Goal: Task Accomplishment & Management: Manage account settings

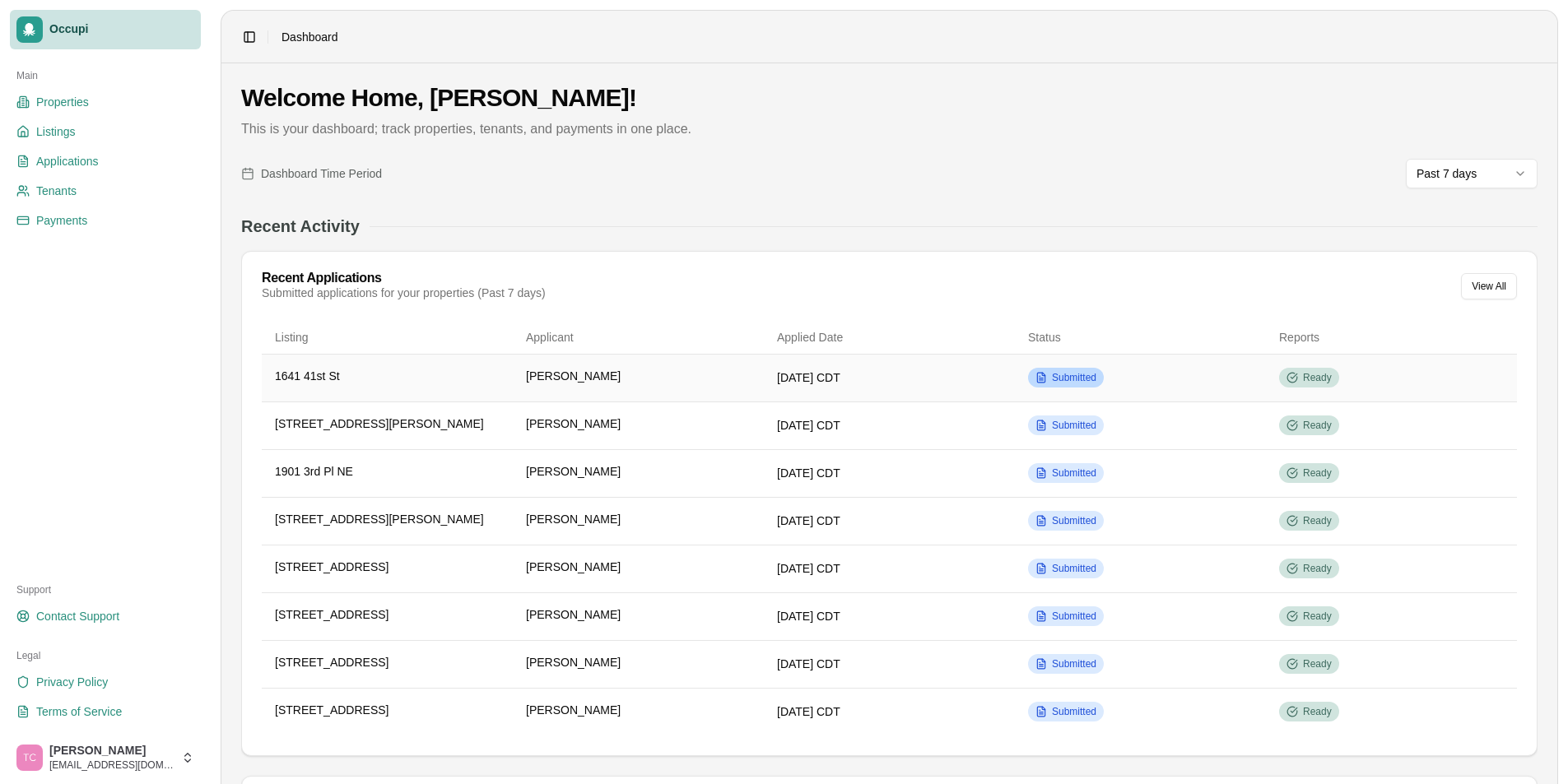
click at [1072, 379] on span "Submitted" at bounding box center [1074, 378] width 45 height 13
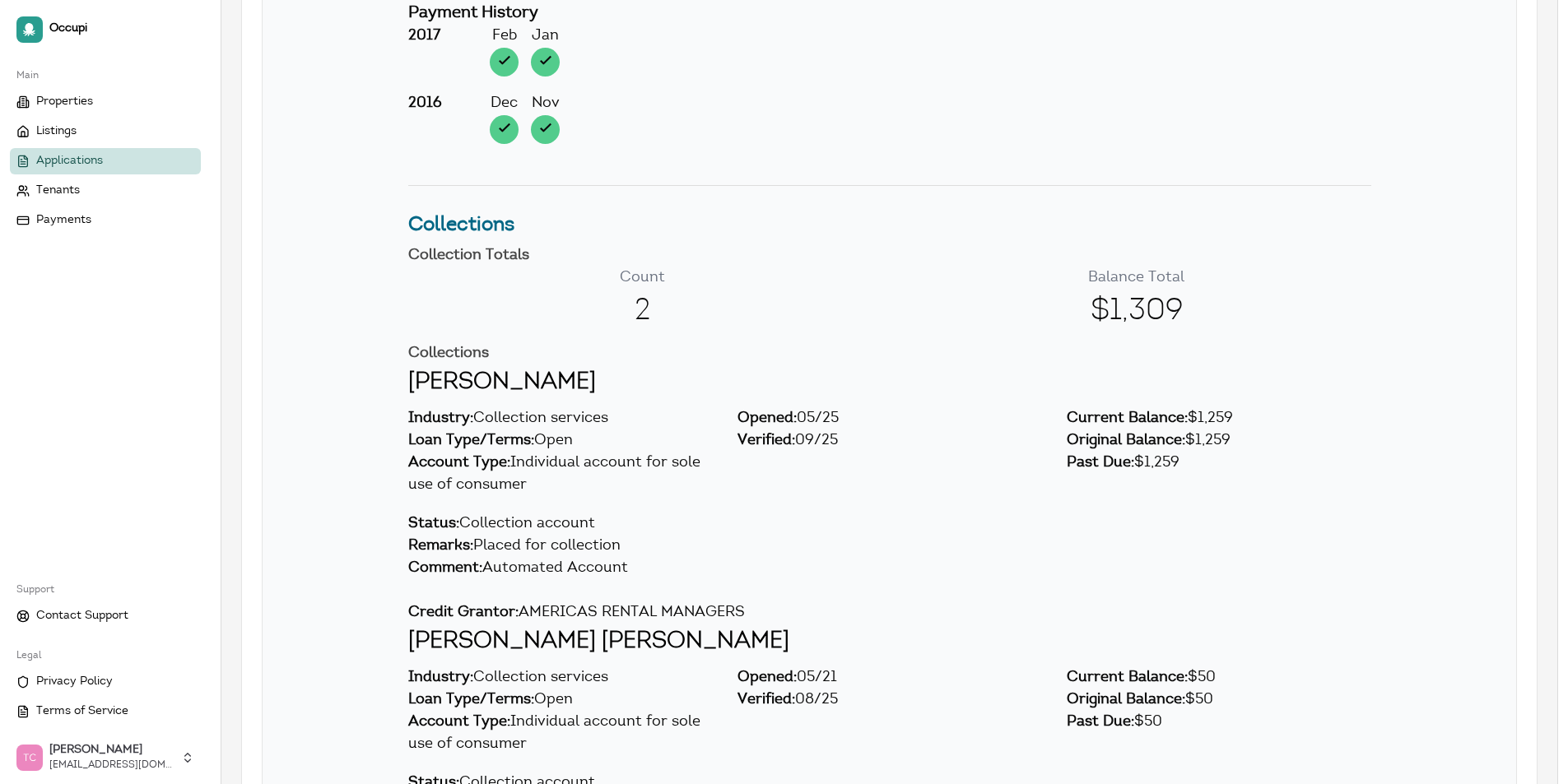
scroll to position [4772, 0]
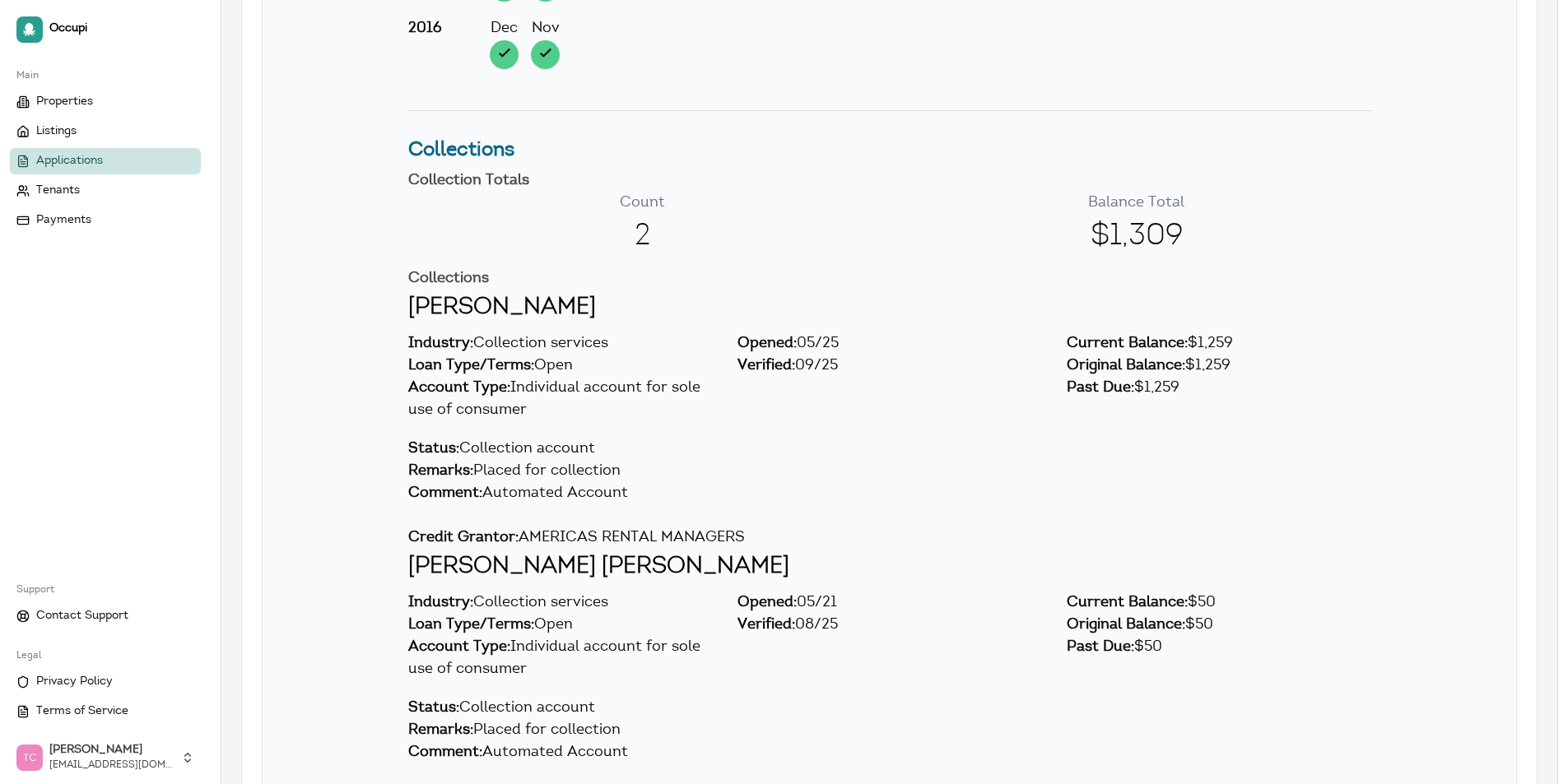
drag, startPoint x: 411, startPoint y: 305, endPoint x: 753, endPoint y: 522, distance: 405.0
click at [763, 542] on div "[PERSON_NAME] Industry: Collection services Loan Type/Terms: Open Account Type:…" at bounding box center [889, 419] width 1228 height 259
copy div "HWARFIELD Industry: Collection services Loan Type/Terms: Open Account Type: Ind…"
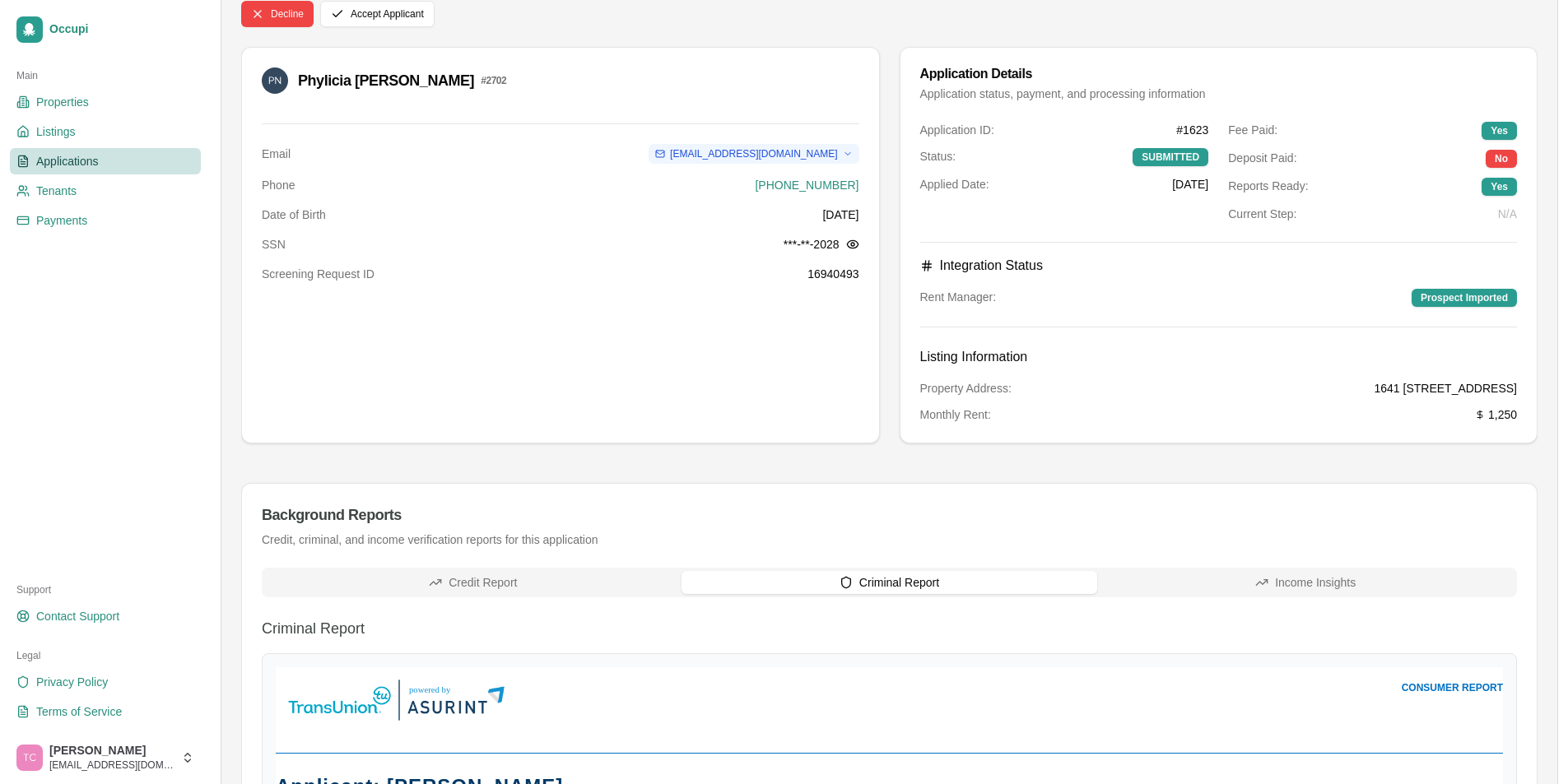
scroll to position [0, 0]
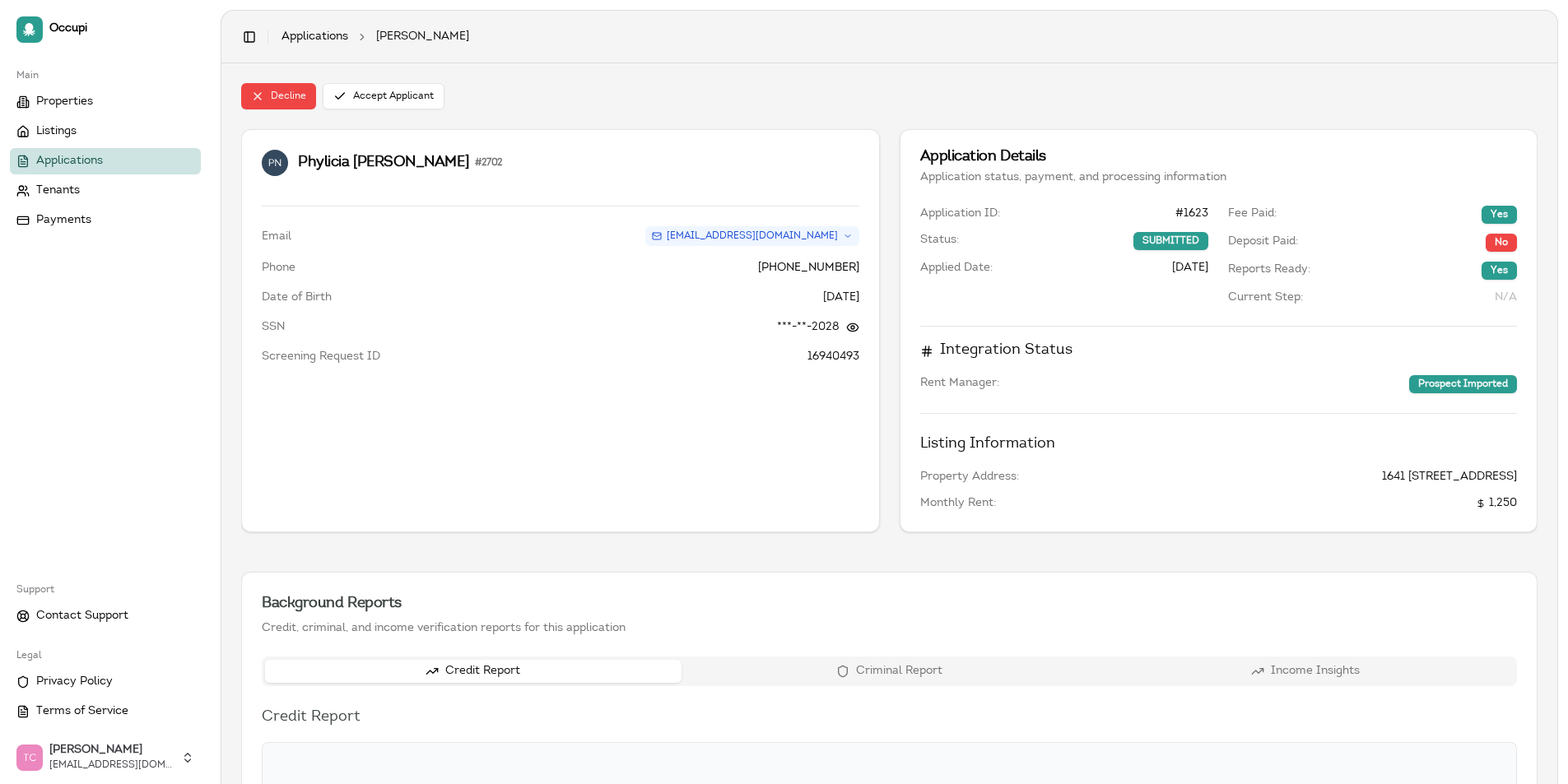
click at [512, 671] on button "Credit Report" at bounding box center [473, 672] width 416 height 23
click at [109, 167] on link "Applications" at bounding box center [105, 161] width 191 height 26
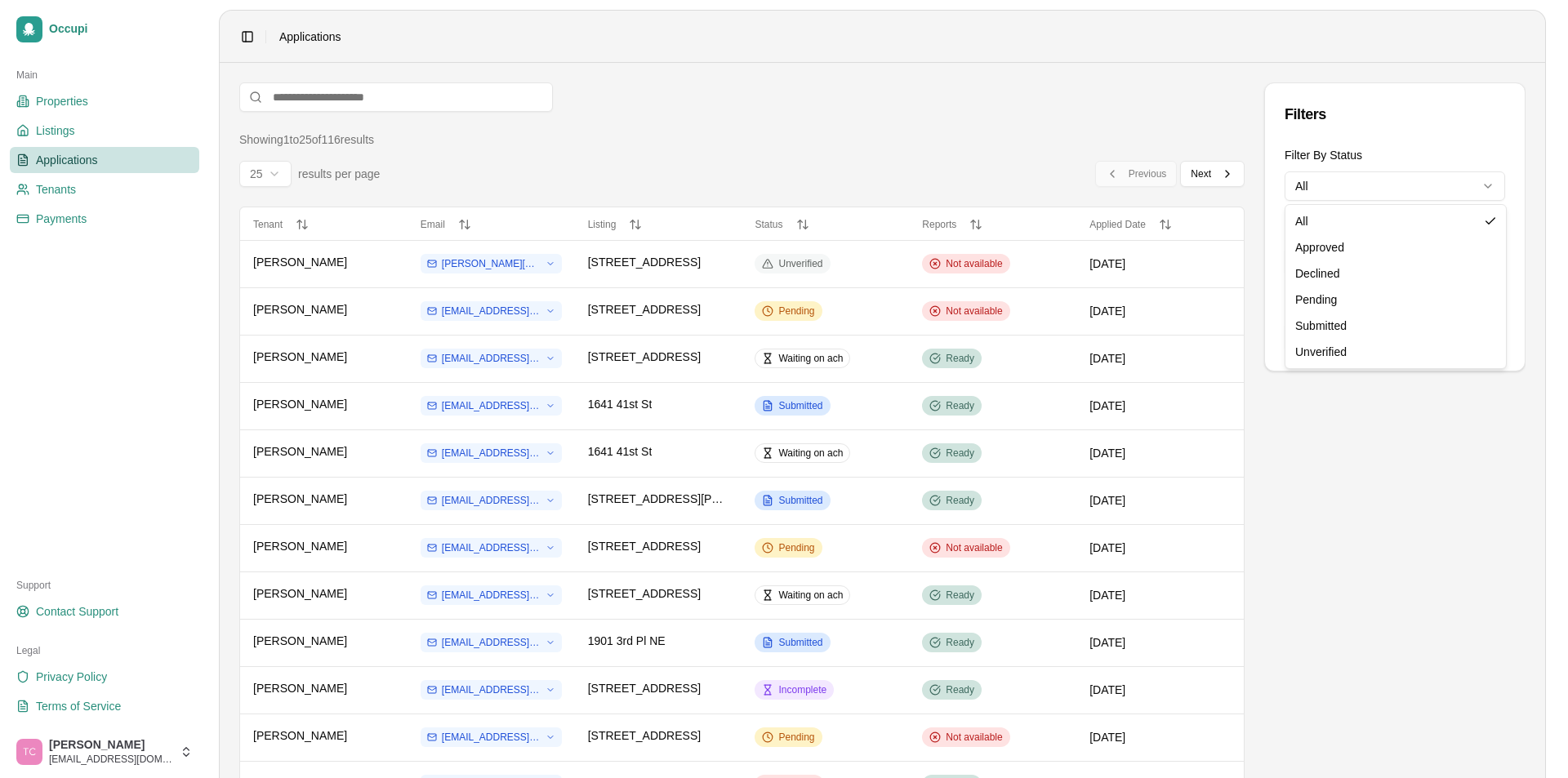
click at [1352, 187] on html "Occupi Main Properties Listings Applications Tenants Payments Support Contact S…" at bounding box center [784, 389] width 1568 height 778
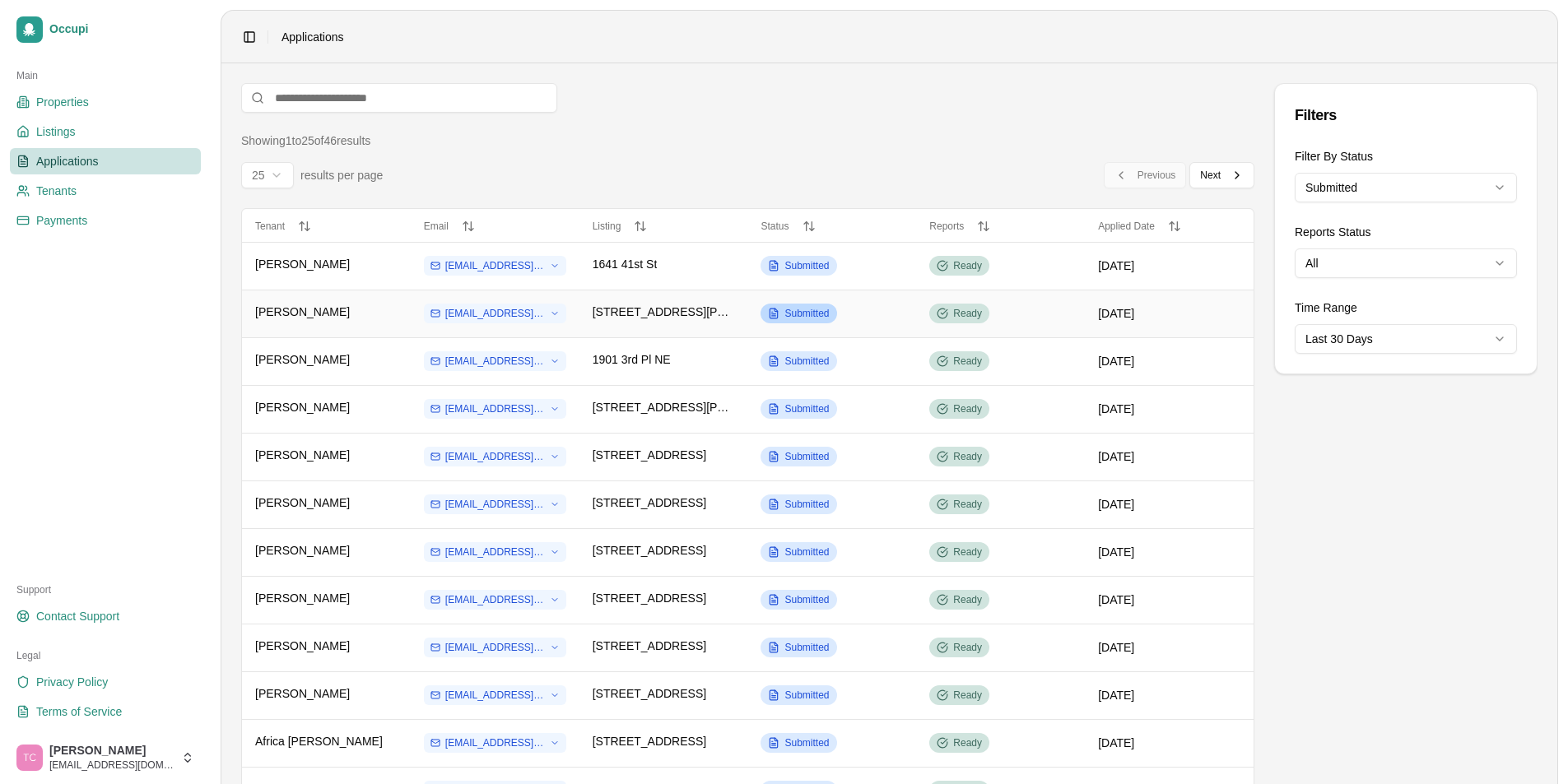
click at [808, 313] on span "Submitted" at bounding box center [806, 313] width 45 height 13
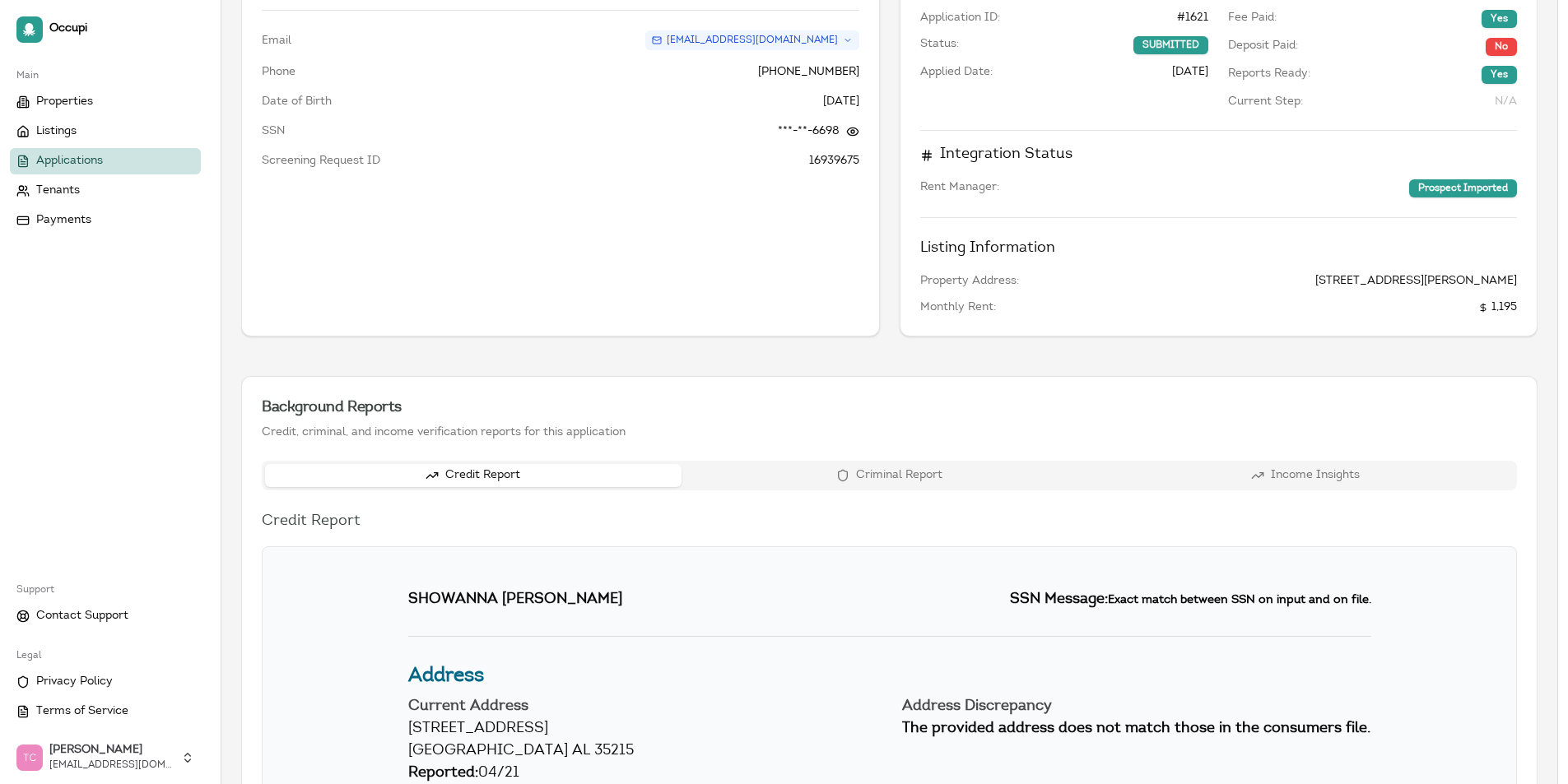
scroll to position [370, 0]
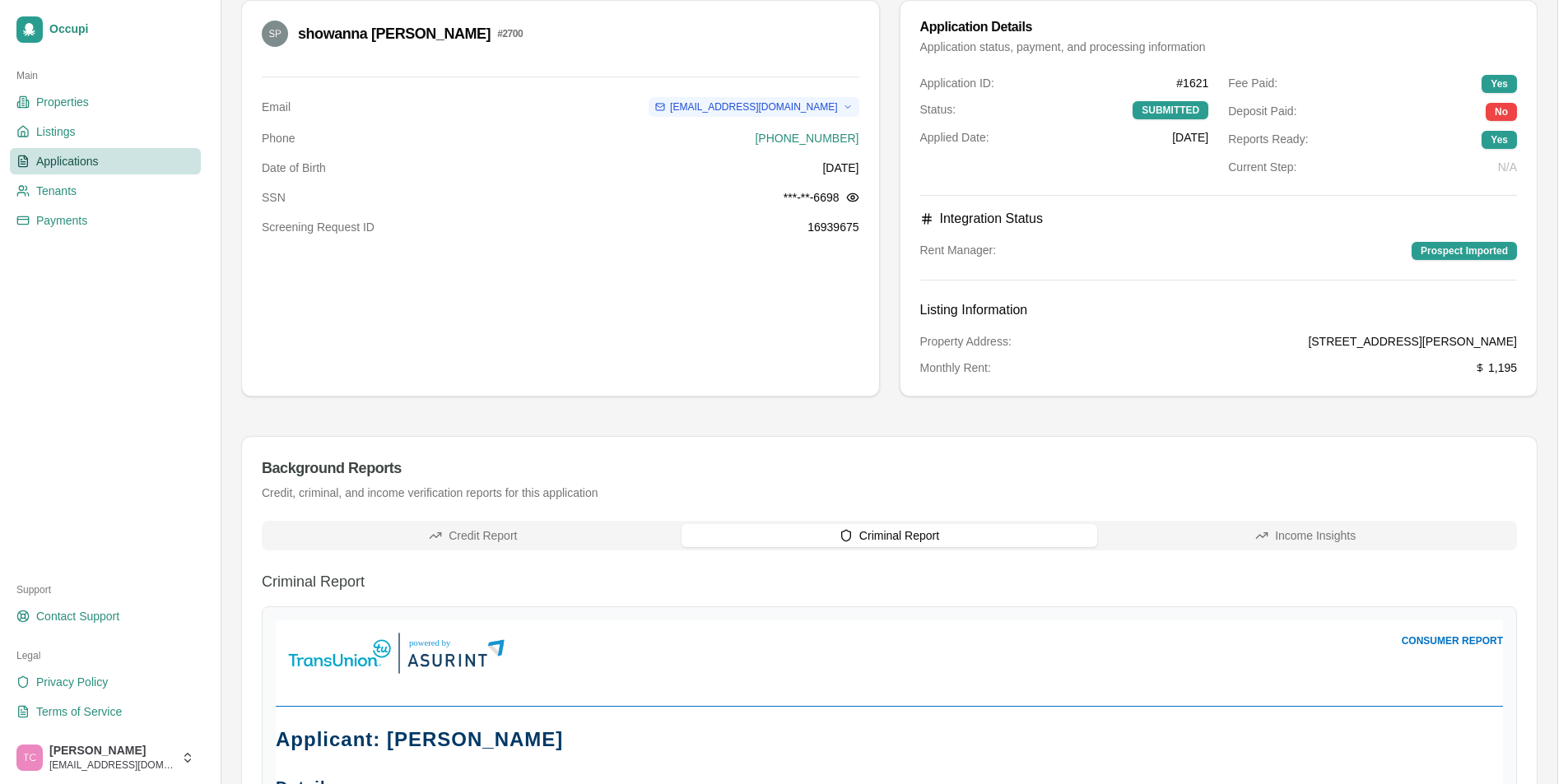
scroll to position [0, 0]
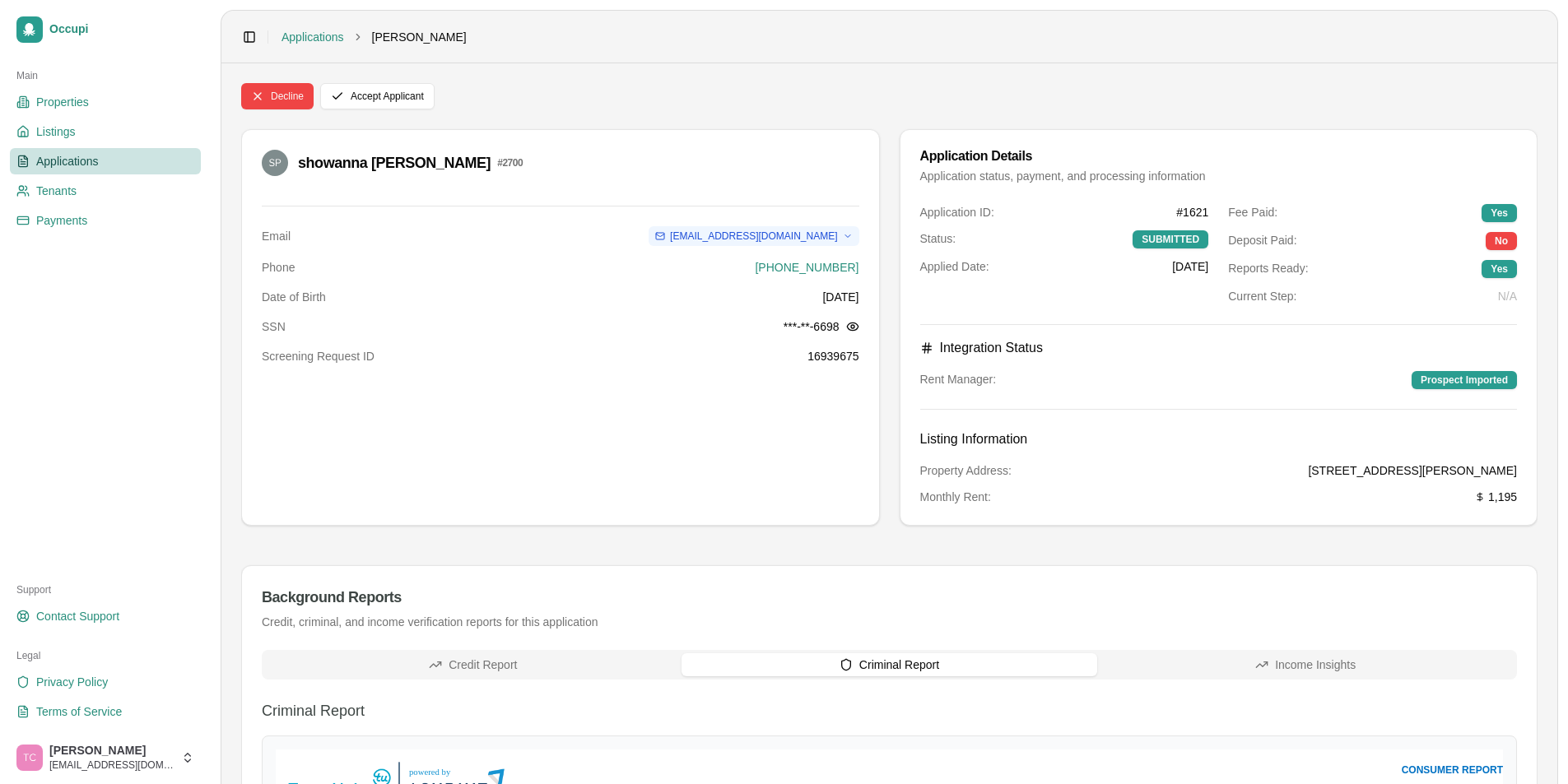
click at [444, 664] on button "Credit Report" at bounding box center [473, 665] width 416 height 23
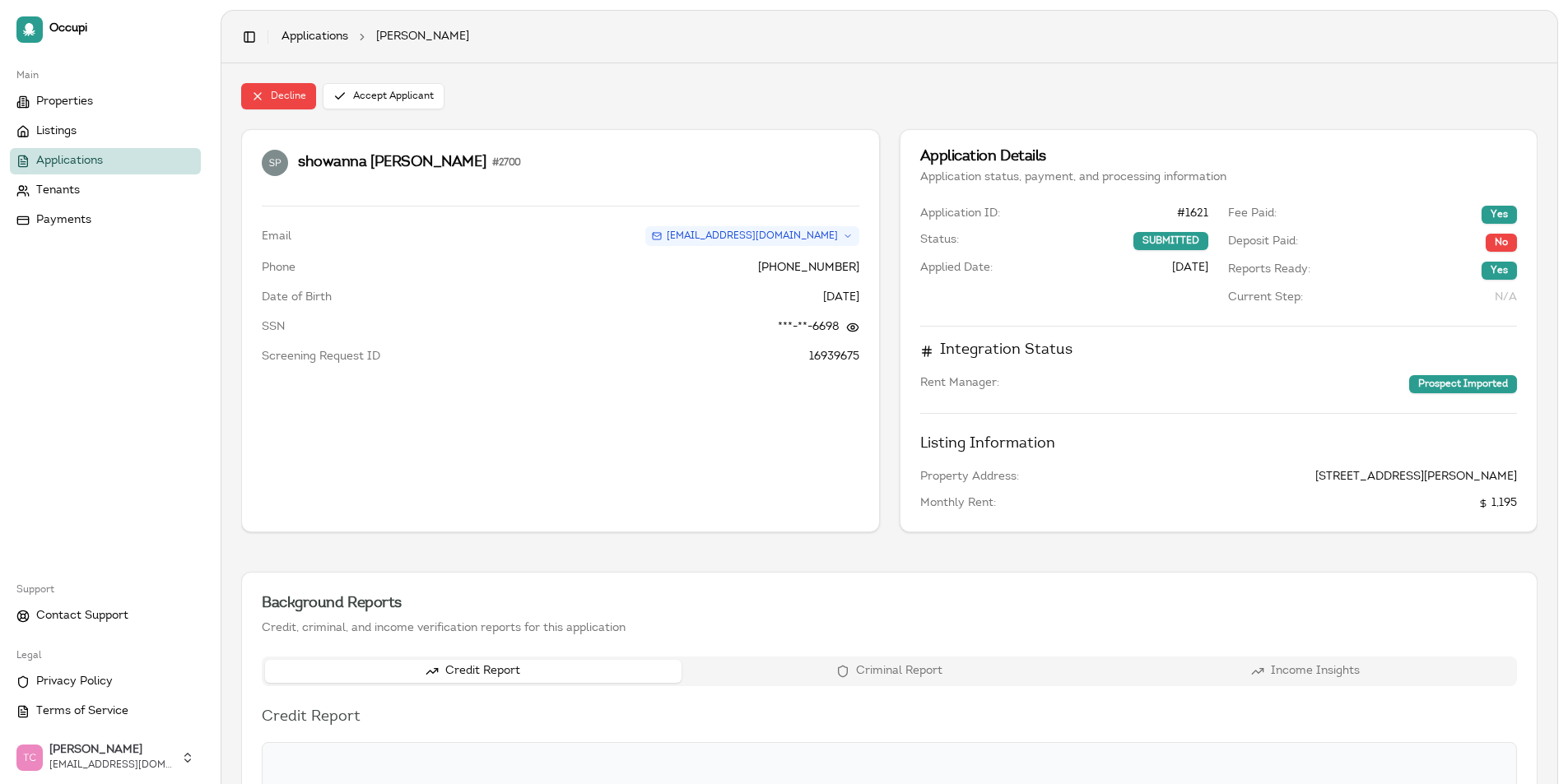
click at [66, 157] on span "Applications" at bounding box center [70, 160] width 66 height 17
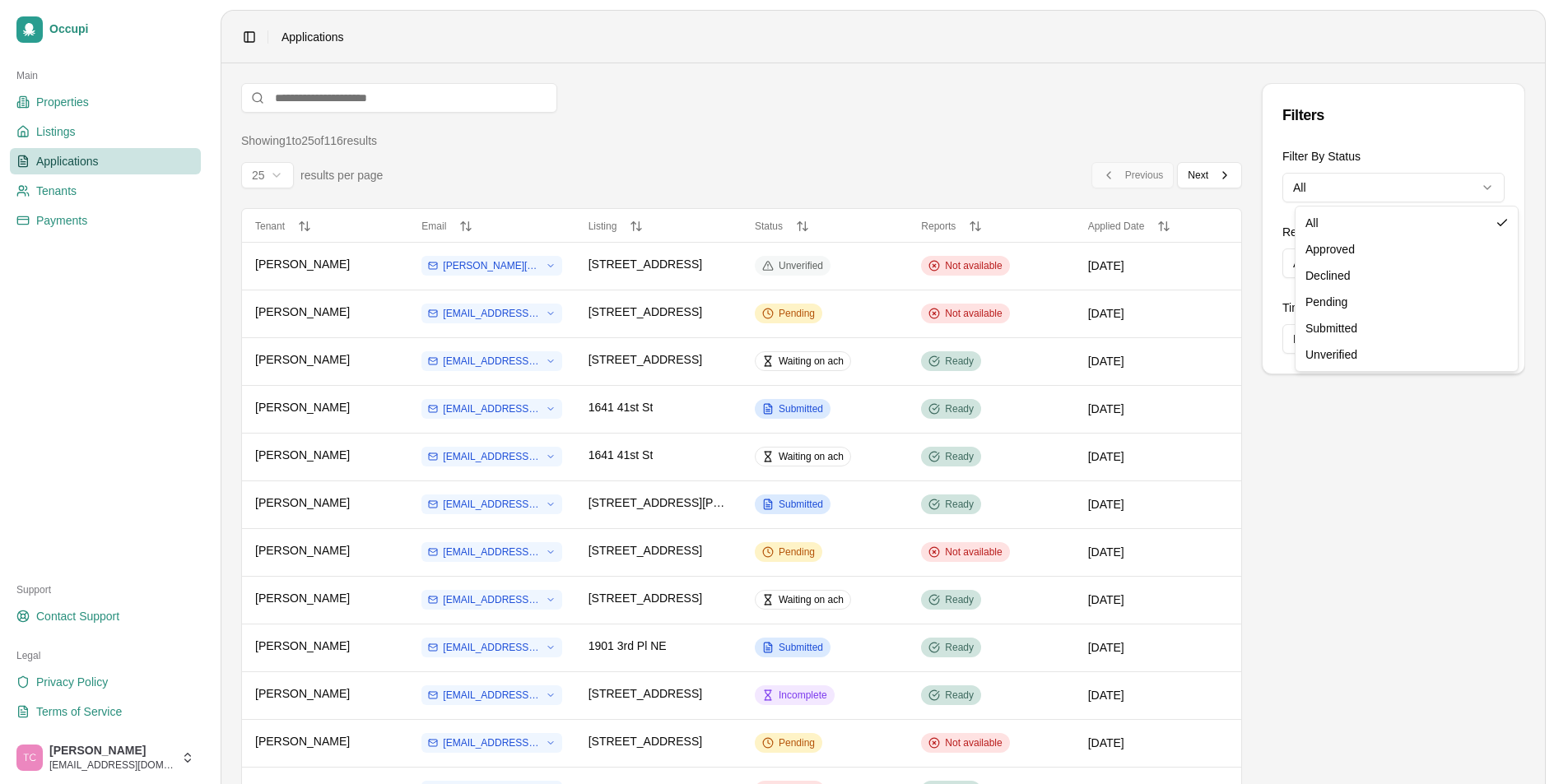
click at [1359, 190] on html "Occupi Main Properties Listings Applications Tenants Payments Support Contact S…" at bounding box center [784, 392] width 1568 height 784
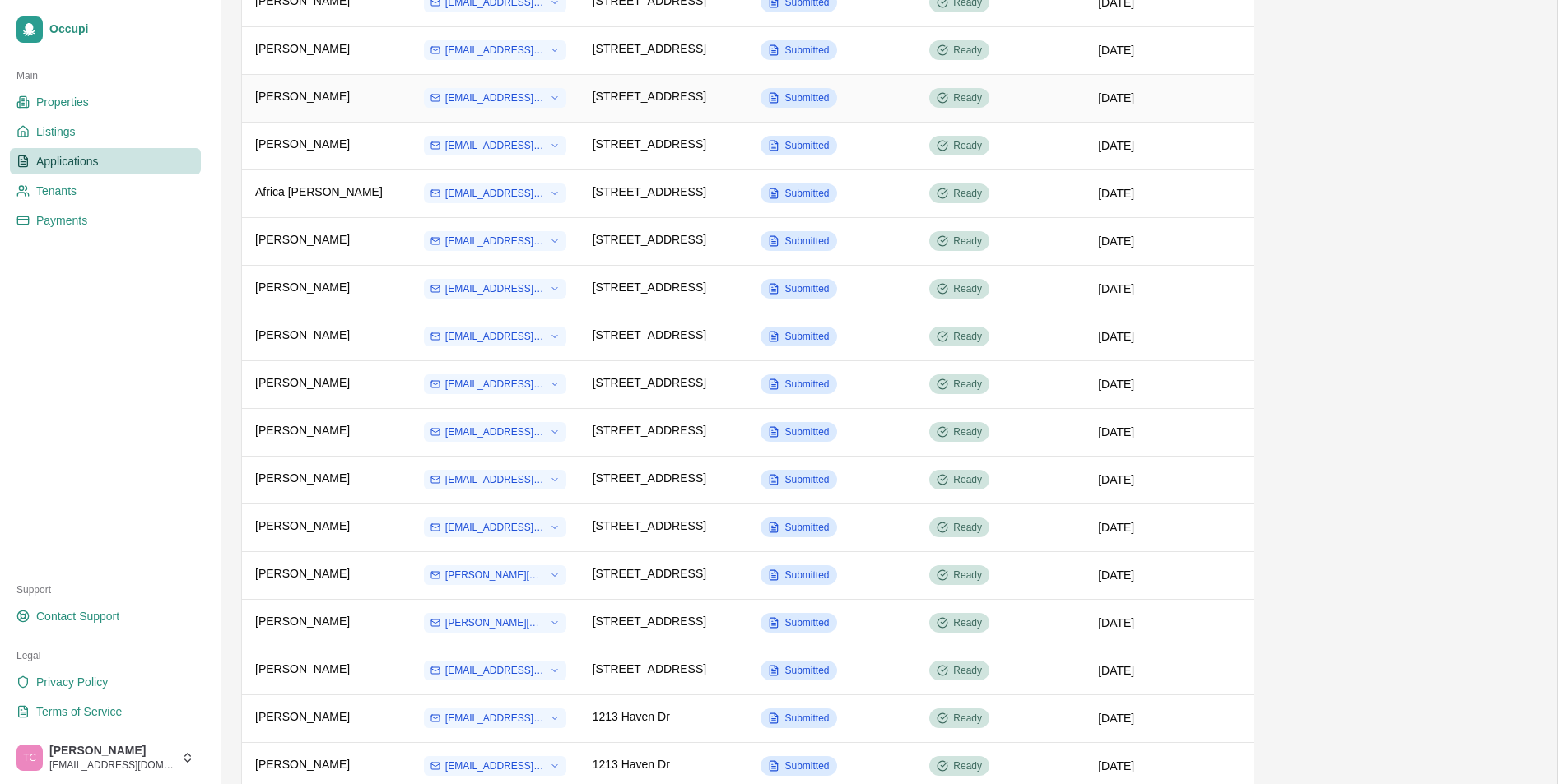
scroll to position [576, 0]
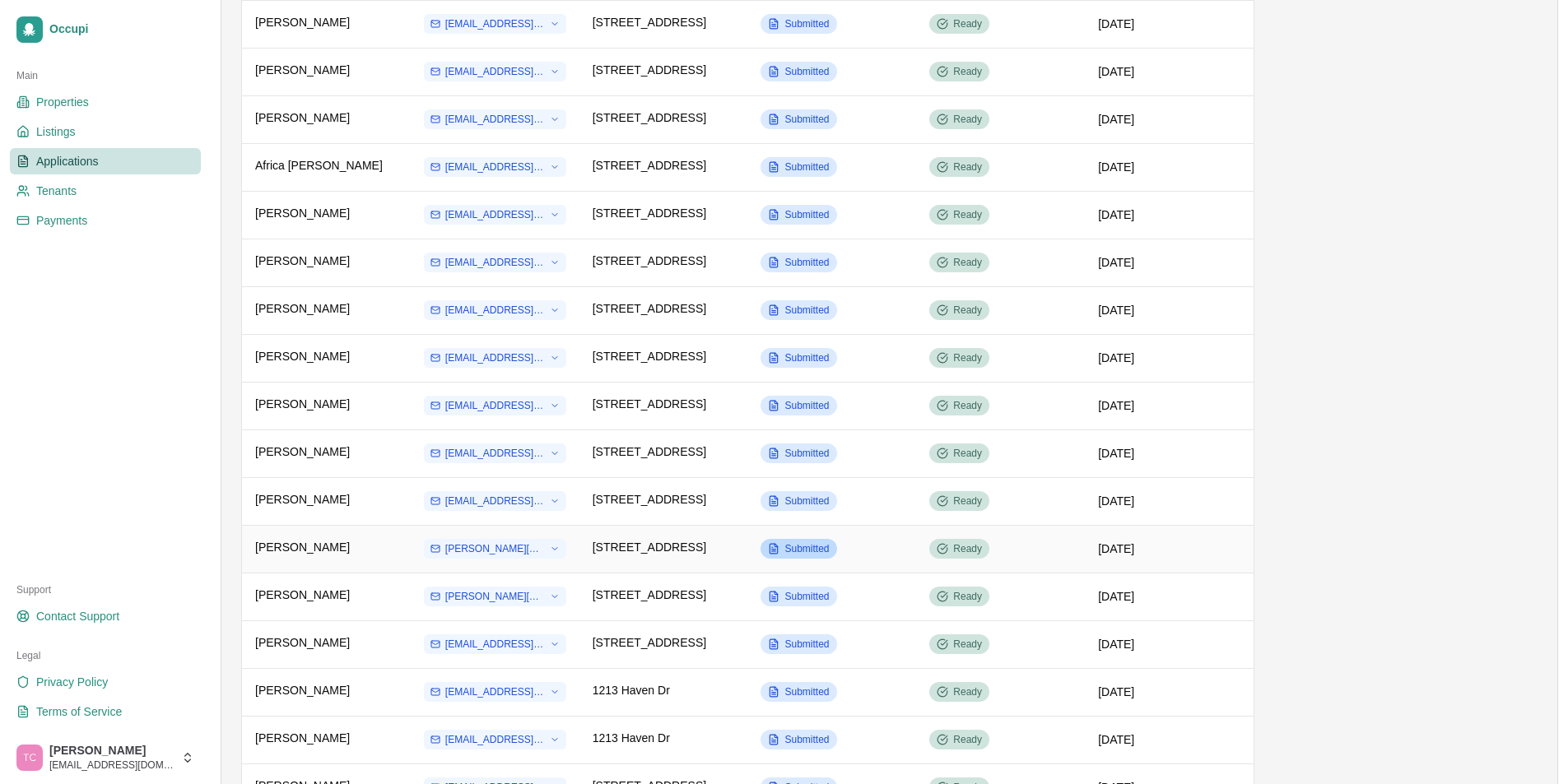
click at [783, 552] on div "Submitted" at bounding box center [798, 549] width 76 height 20
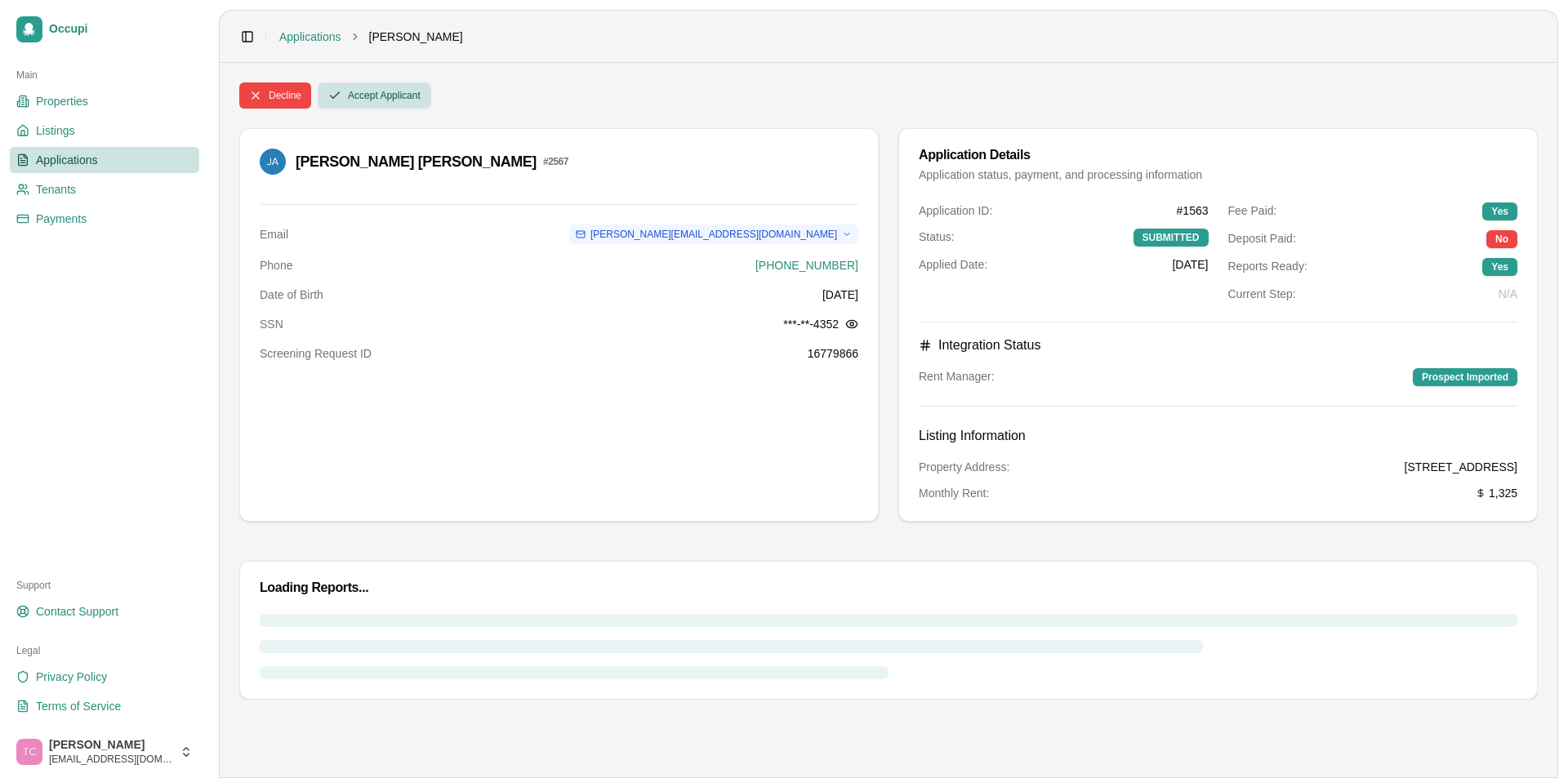
click at [378, 103] on button "Accept Applicant" at bounding box center [374, 95] width 113 height 26
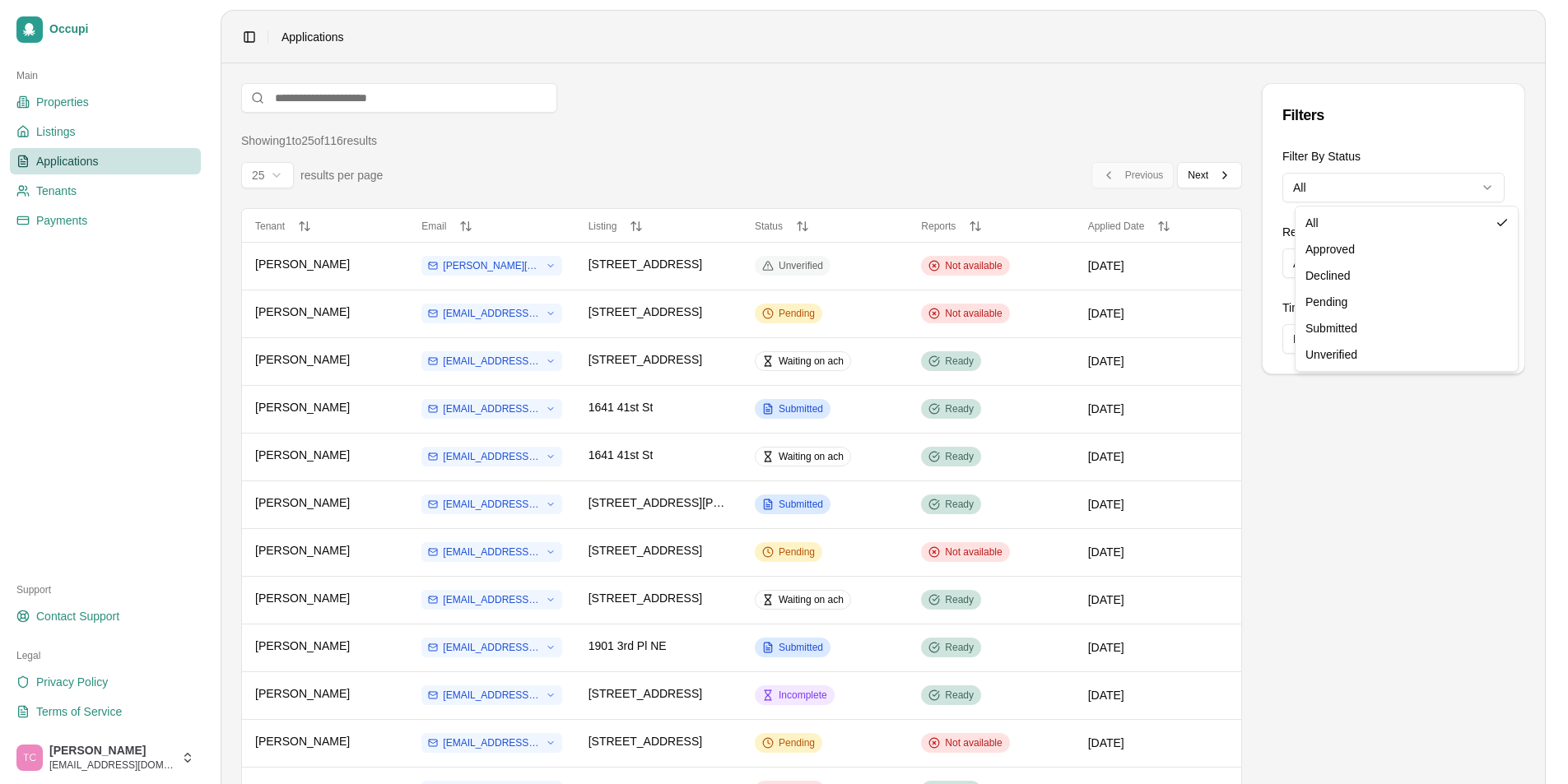
click at [1349, 189] on html "Occupi Main Properties Listings Applications Tenants Payments Support Contact S…" at bounding box center [784, 392] width 1568 height 784
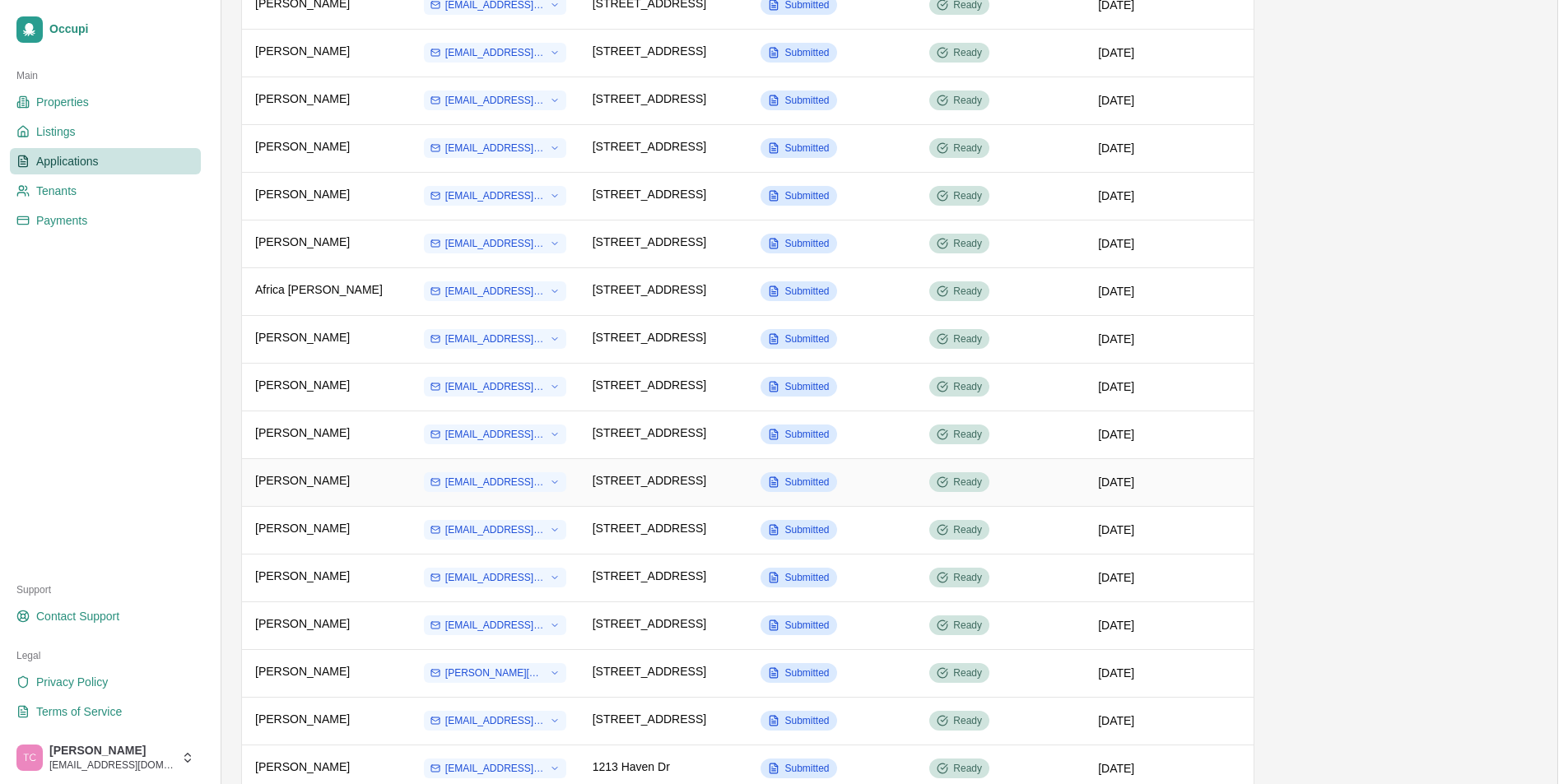
scroll to position [494, 0]
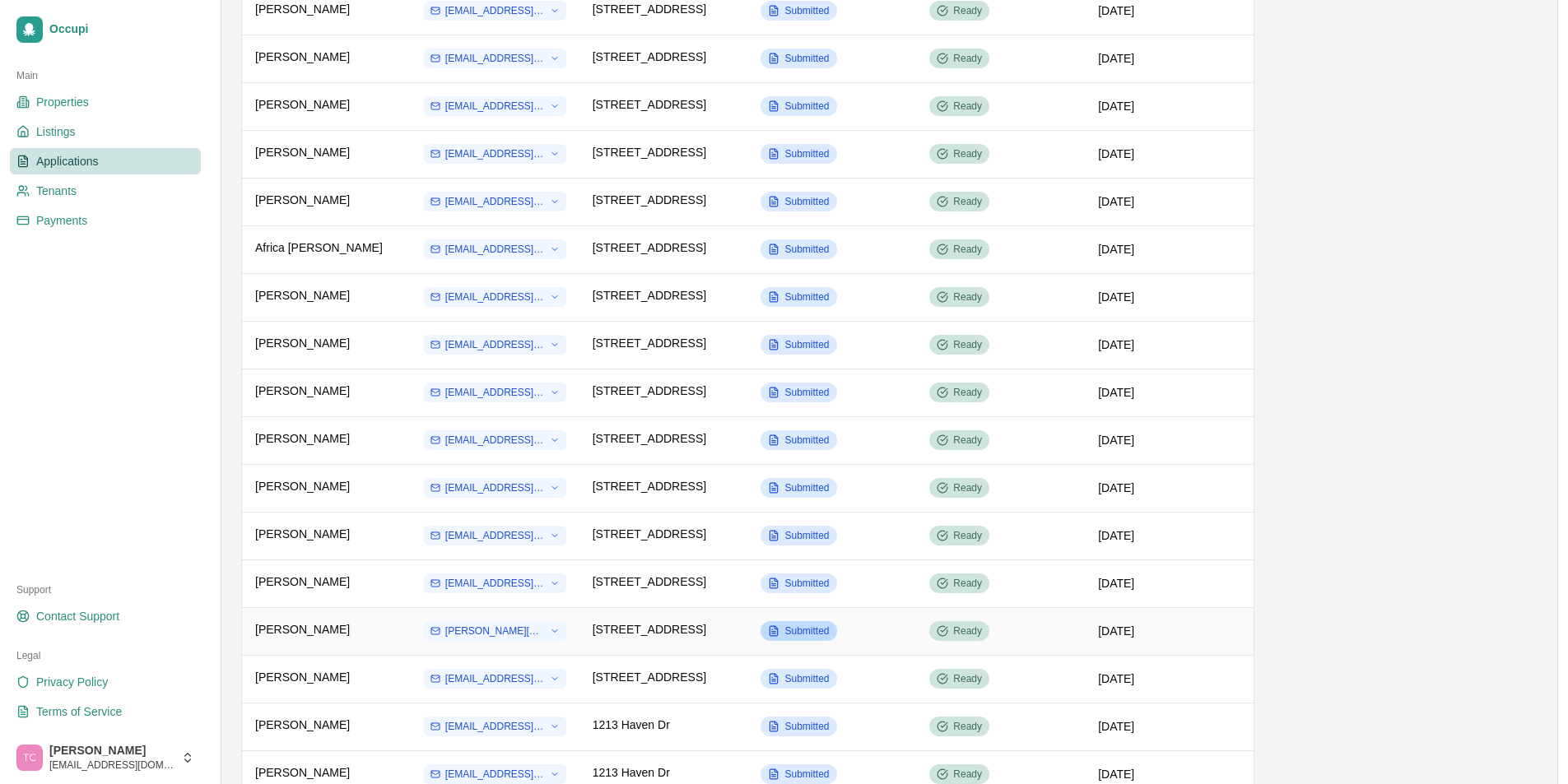
click at [829, 627] on span "Submitted" at bounding box center [806, 631] width 45 height 13
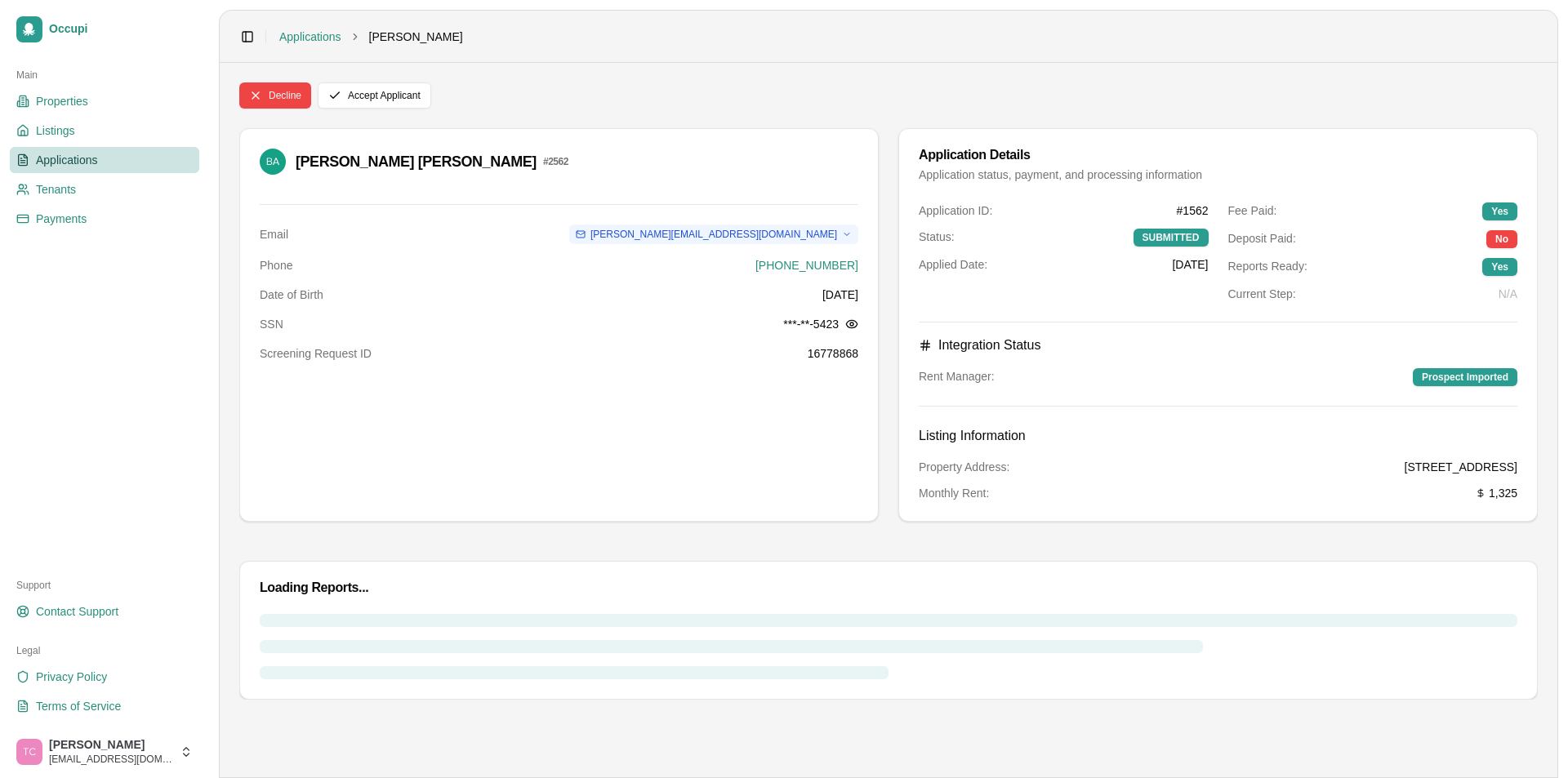
drag, startPoint x: 396, startPoint y: 93, endPoint x: 408, endPoint y: 123, distance: 32.3
click at [396, 93] on button "Accept Applicant" at bounding box center [374, 95] width 113 height 26
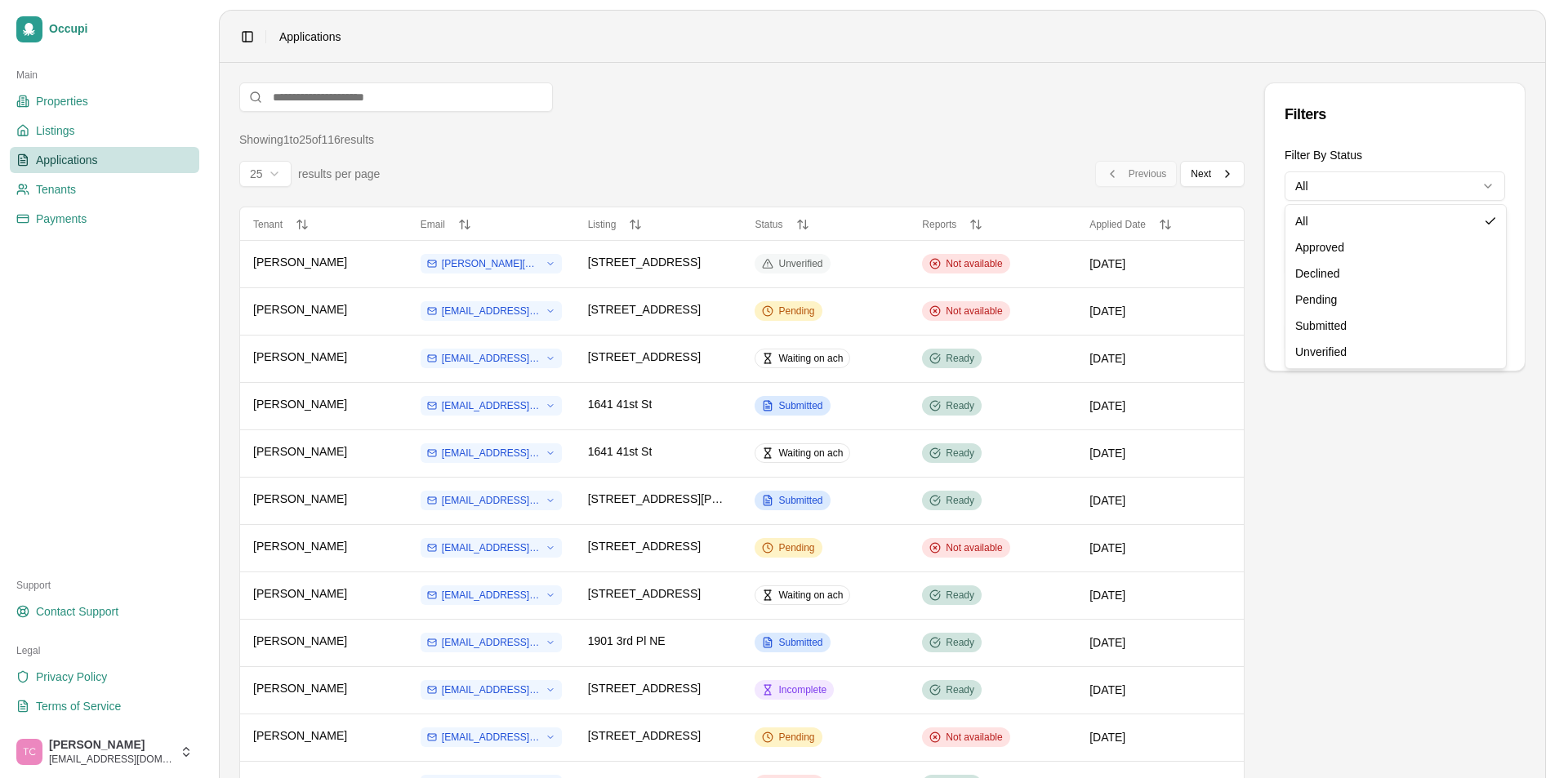
click at [1331, 196] on html "Occupi Main Properties Listings Applications Tenants Payments Support Contact S…" at bounding box center [784, 389] width 1568 height 778
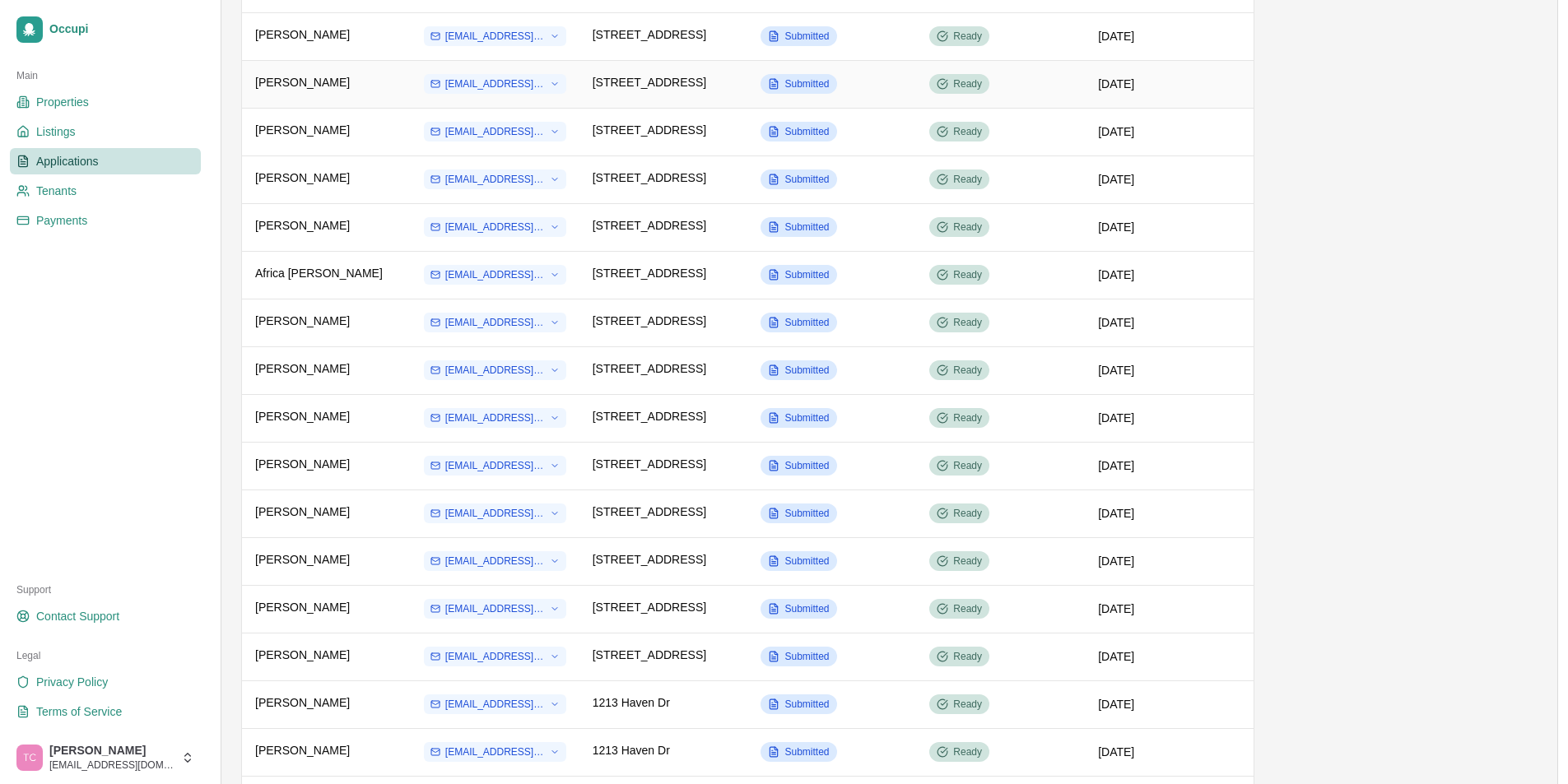
scroll to position [494, 0]
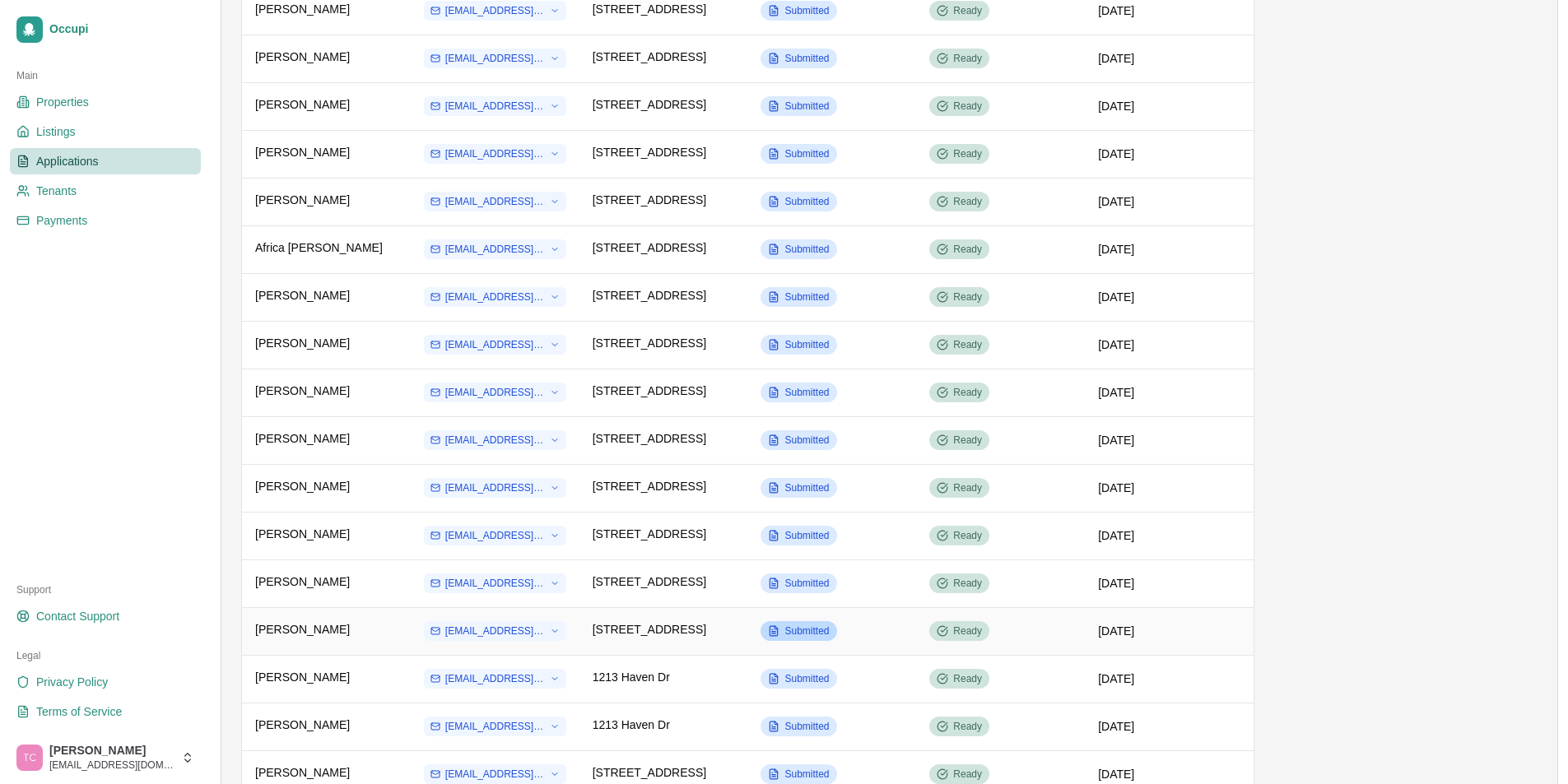
click at [814, 633] on span "Submitted" at bounding box center [806, 631] width 45 height 13
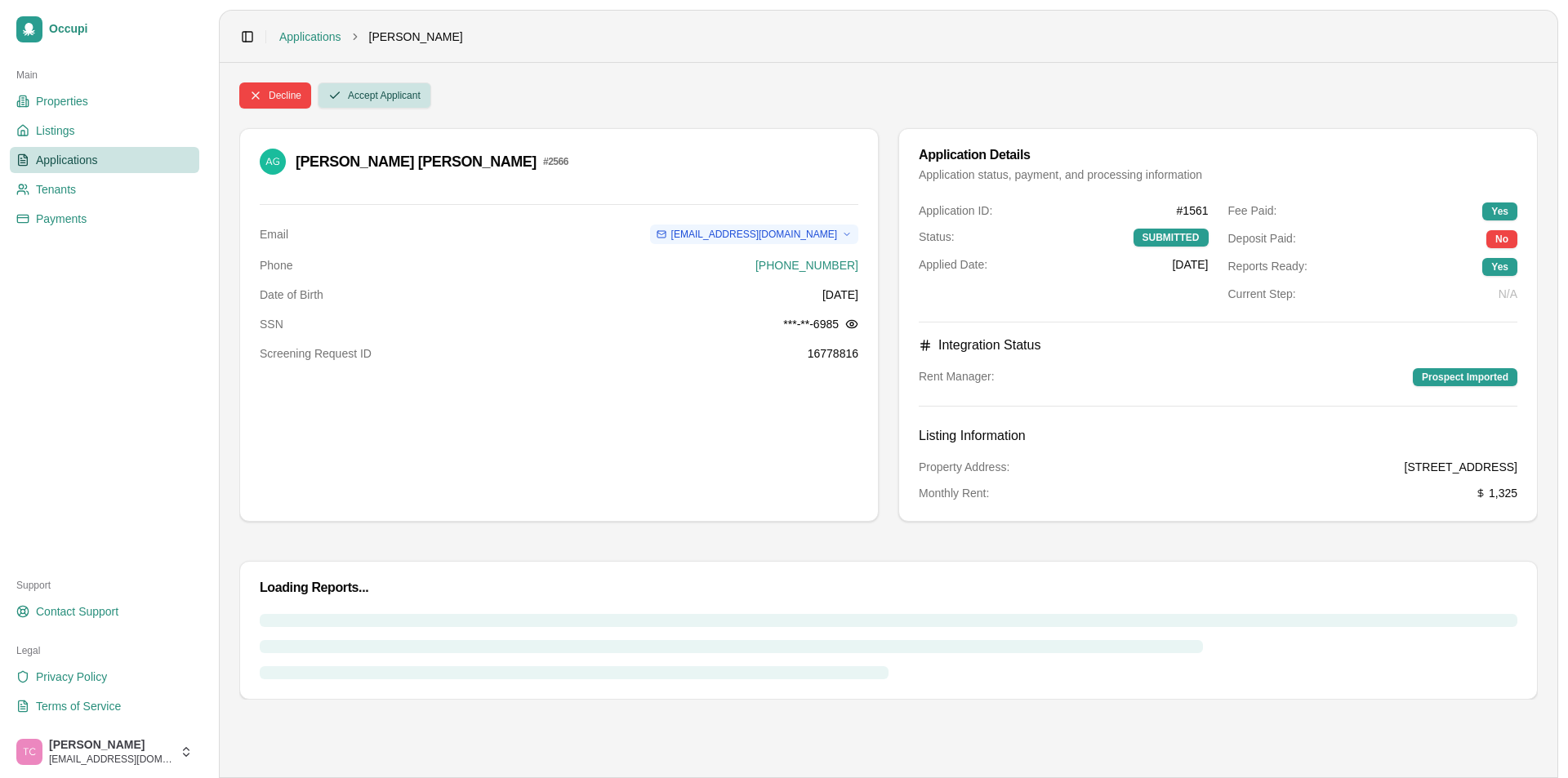
click at [388, 93] on button "Accept Applicant" at bounding box center [374, 95] width 113 height 26
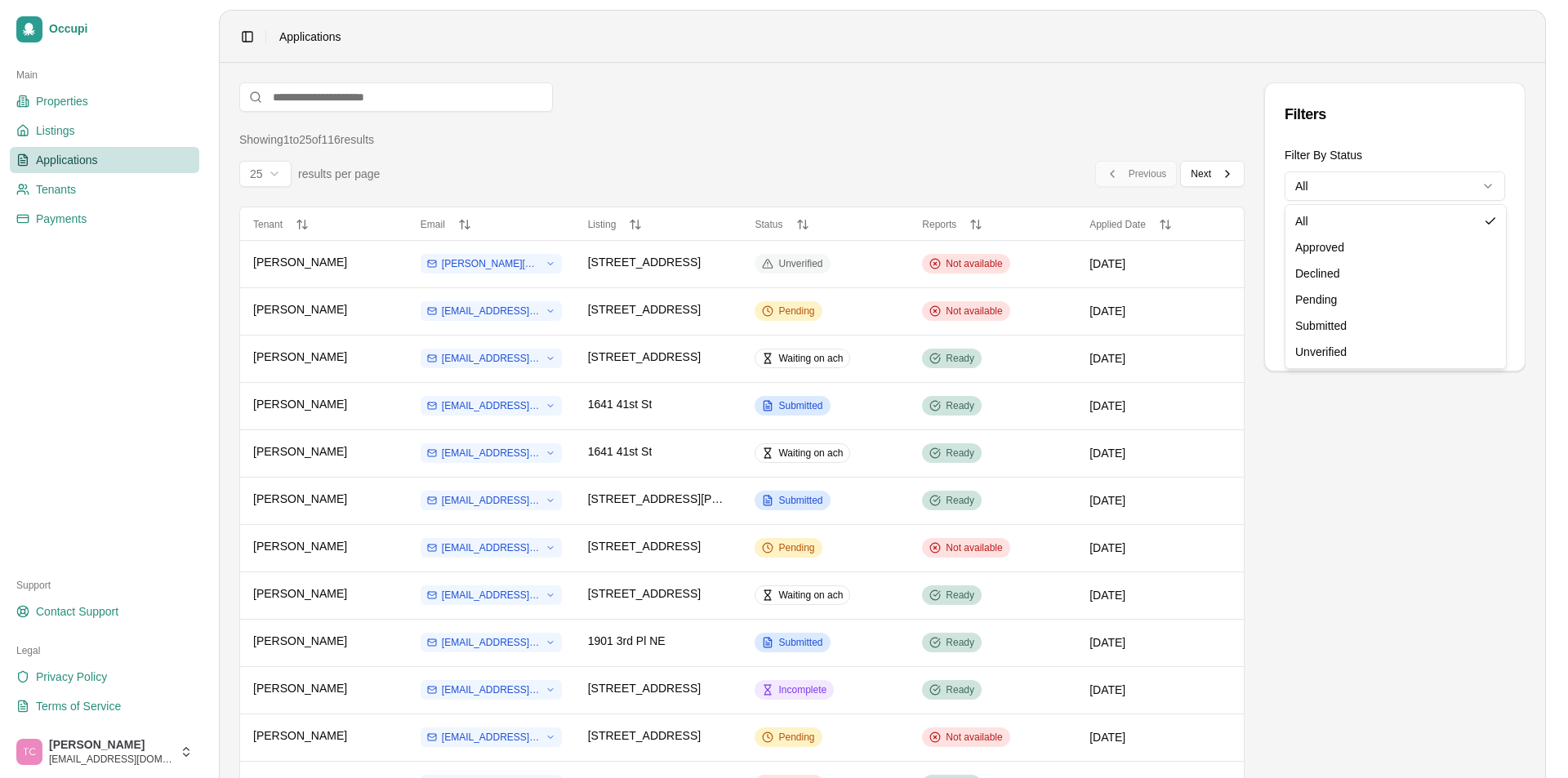
click at [1360, 190] on html "Occupi Main Properties Listings Applications Tenants Payments Support Contact S…" at bounding box center [784, 389] width 1568 height 778
